Goal: Obtain resource: Obtain resource

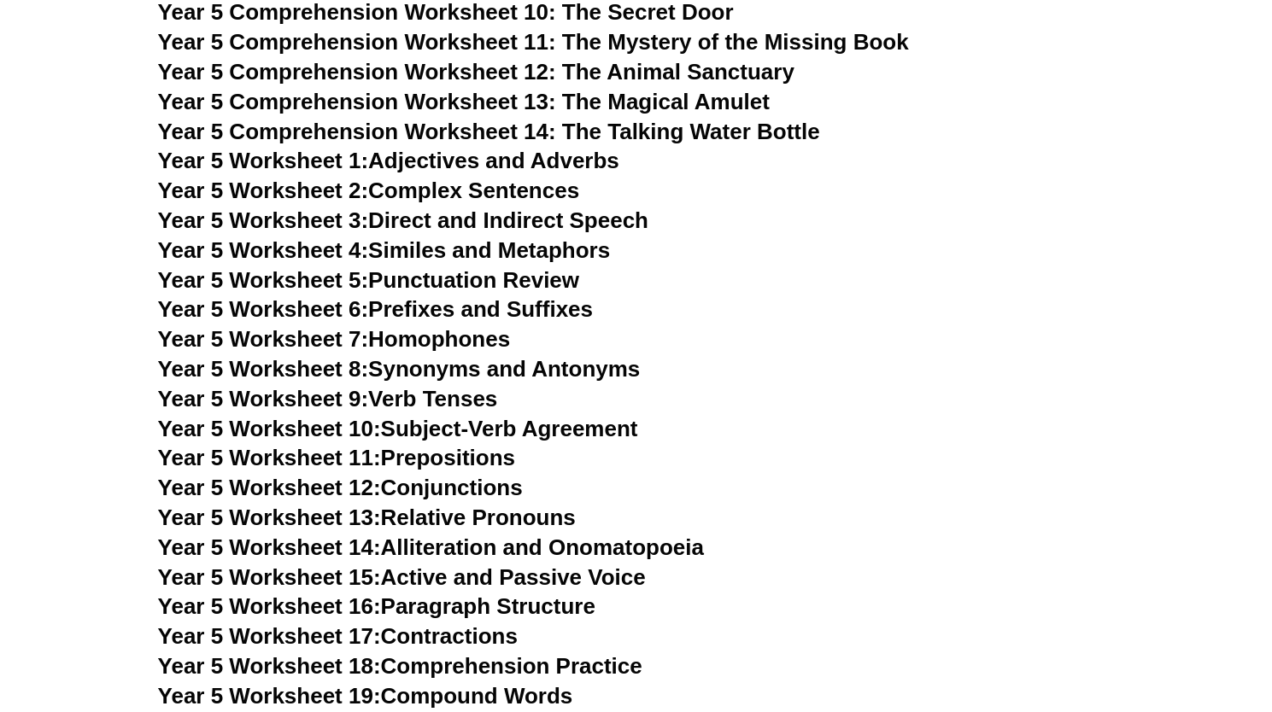
scroll to position [7676, 0]
click at [415, 305] on link "Year 5 Worksheet 6: Prefixes and Suffixes" at bounding box center [375, 309] width 435 height 26
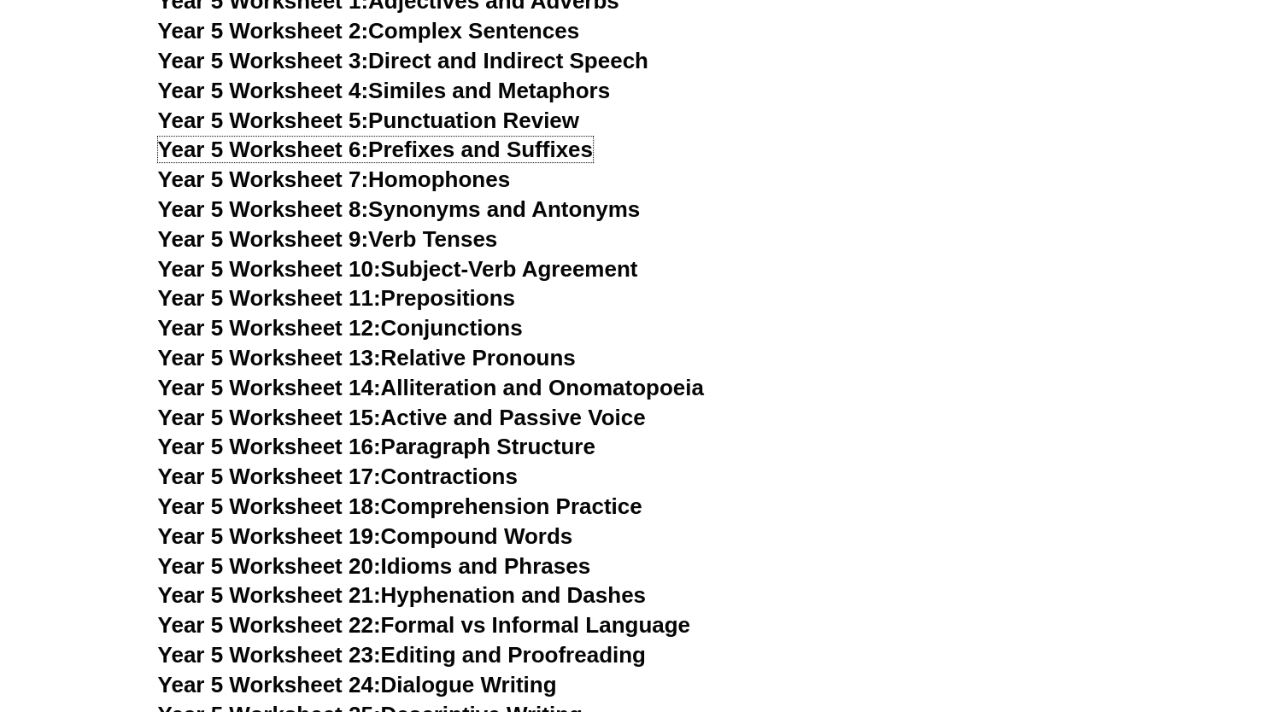
scroll to position [7829, 0]
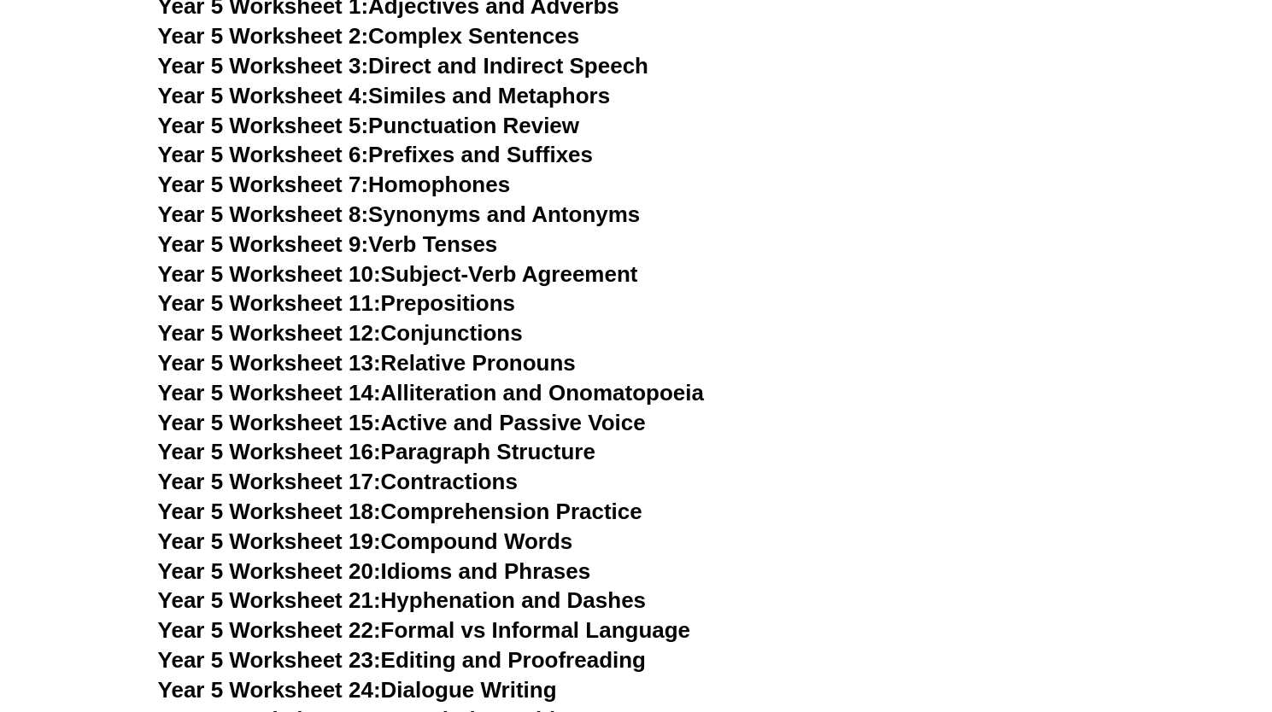
click at [564, 275] on link "Year 5 Worksheet 10: Subject-Verb Agreement" at bounding box center [398, 274] width 480 height 26
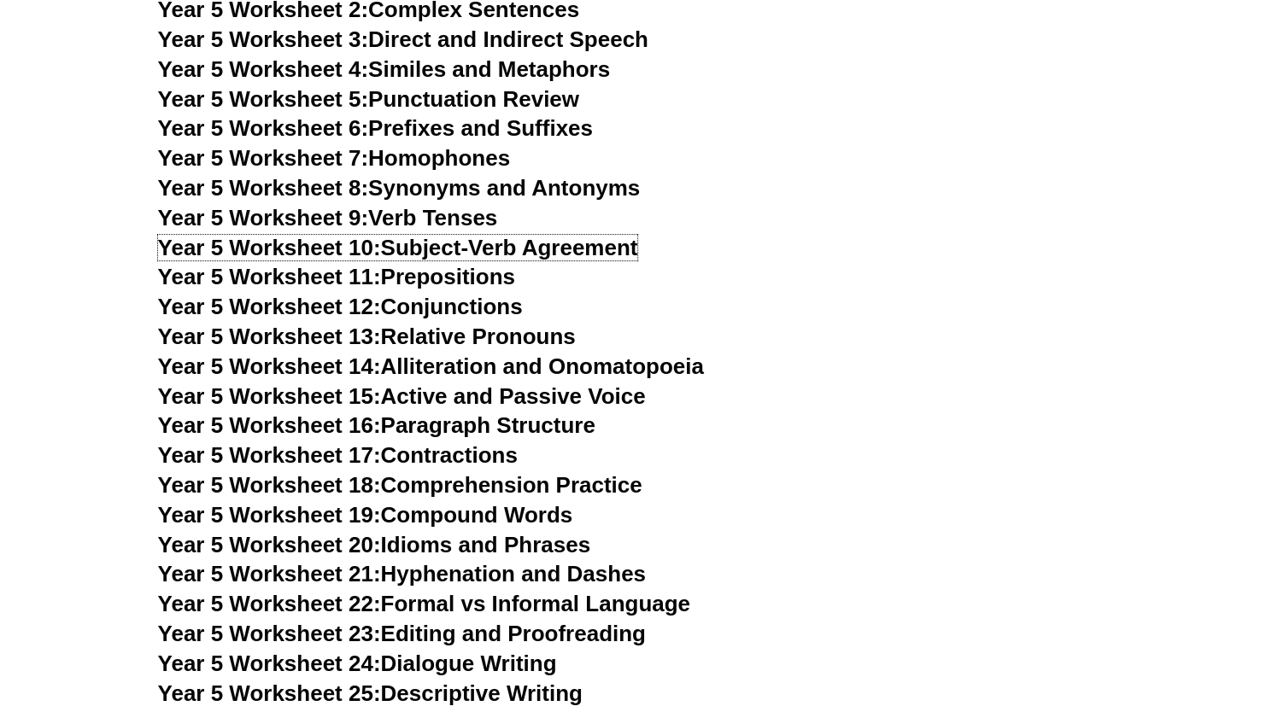
scroll to position [7858, 0]
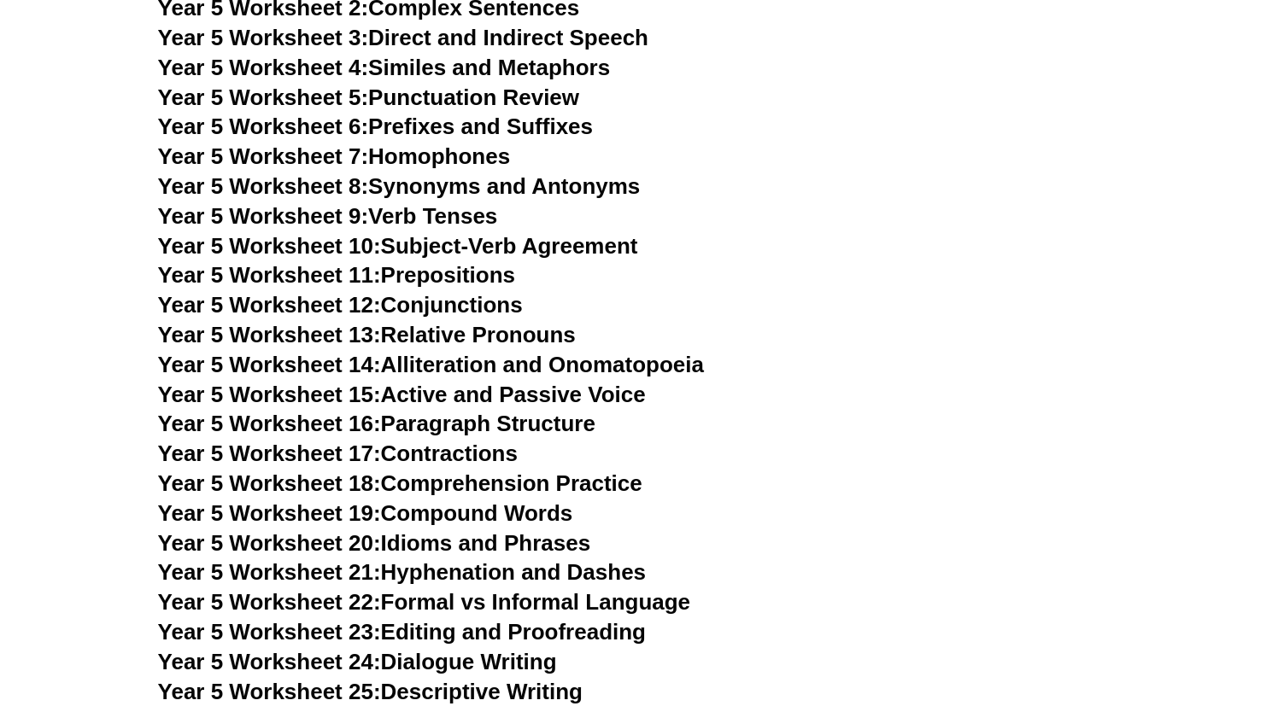
click at [499, 269] on link "Year 5 Worksheet 11: Prepositions" at bounding box center [336, 275] width 357 height 26
click at [492, 339] on link "Year 5 Worksheet 13: Relative Pronouns" at bounding box center [367, 335] width 418 height 26
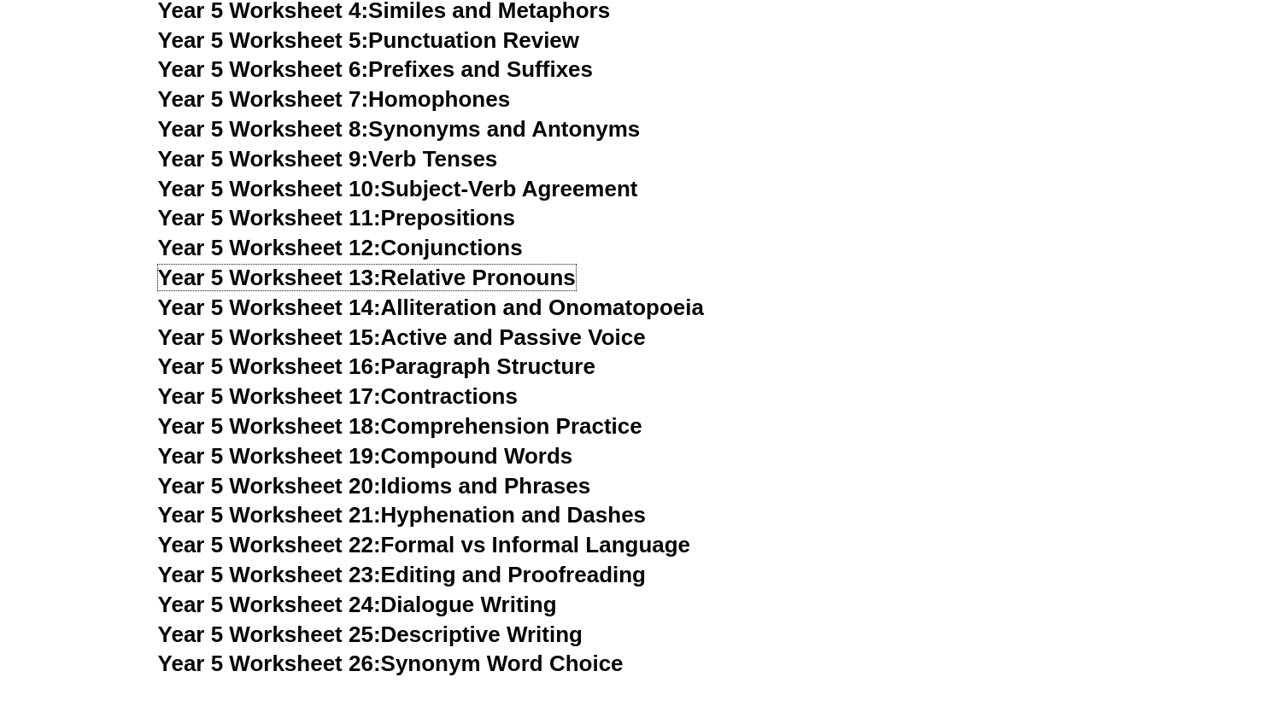
scroll to position [7916, 0]
click at [401, 664] on link "Year 5 Worksheet 26: Synonym Word Choice" at bounding box center [391, 663] width 466 height 26
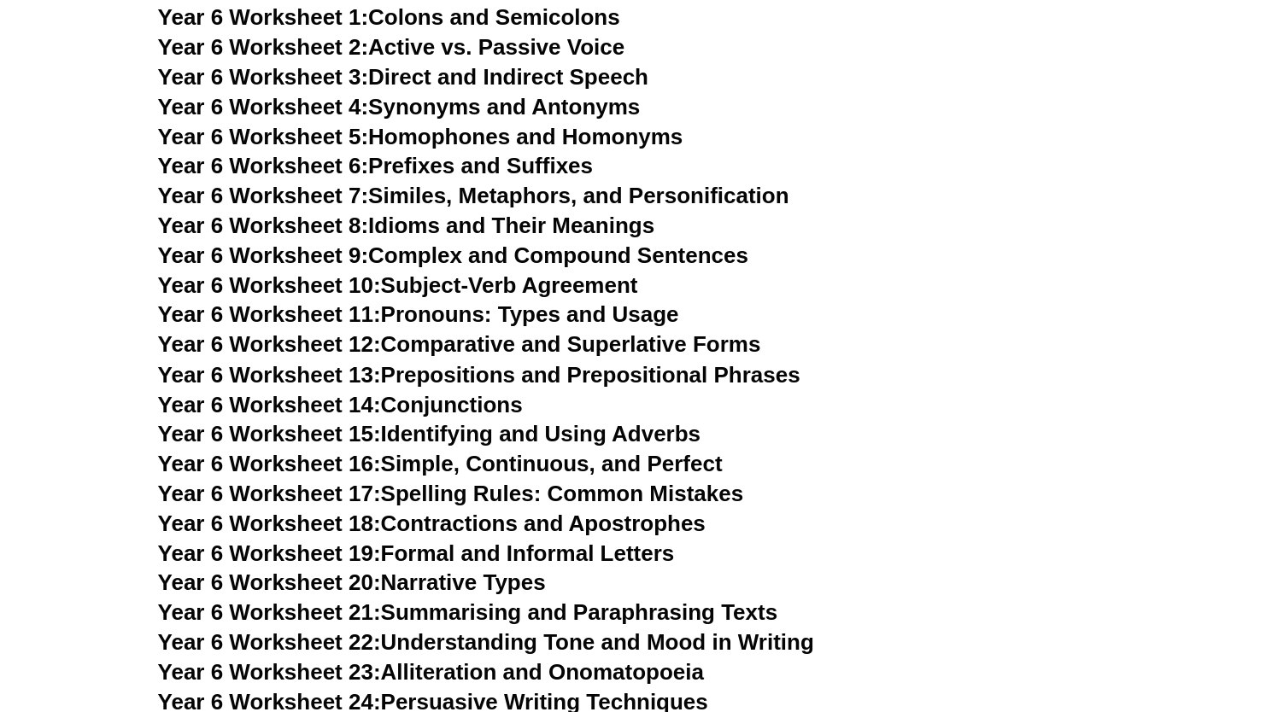
scroll to position [9155, 0]
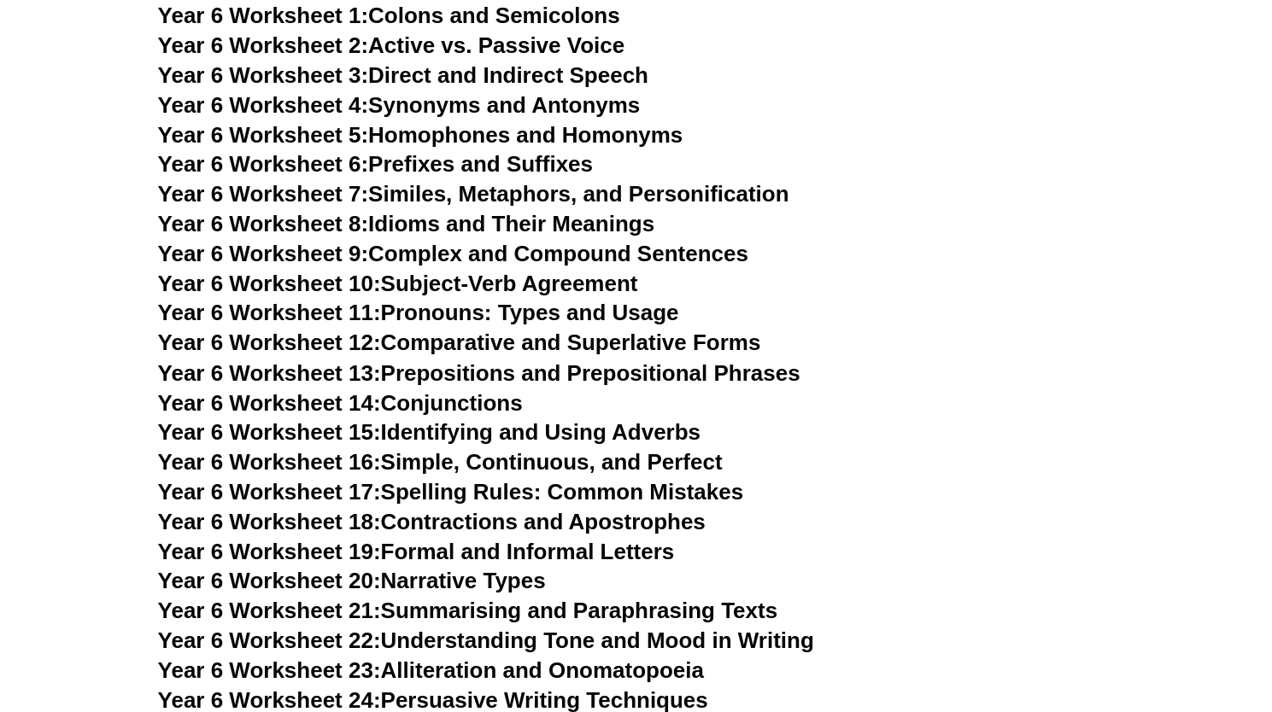
click at [549, 271] on link "Year 6 Worksheet 10: Subject-Verb Agreement" at bounding box center [398, 284] width 480 height 26
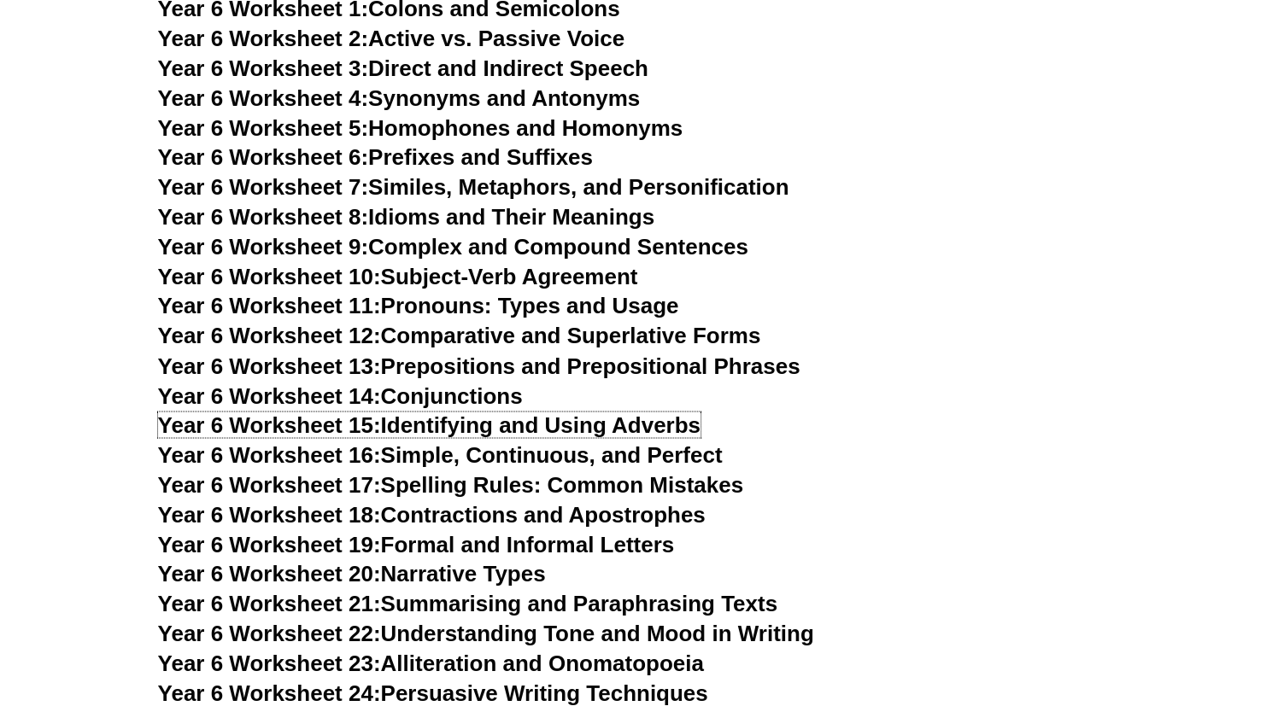
scroll to position [9160, 0]
